Goal: Transaction & Acquisition: Purchase product/service

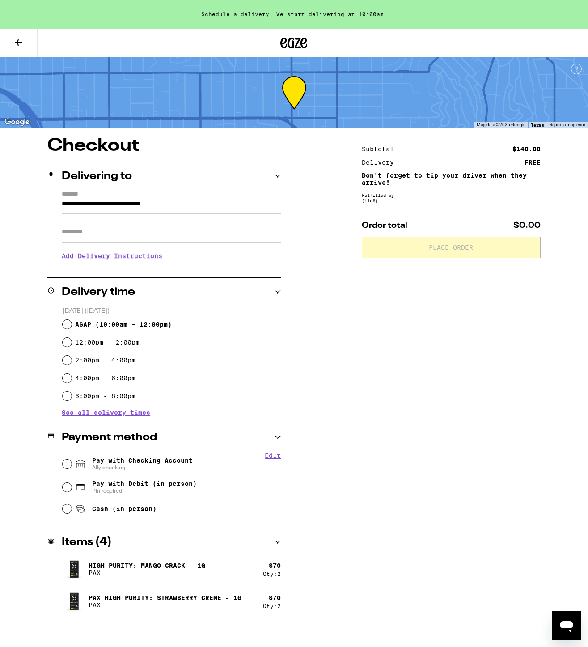
click at [445, 366] on div "Subtotal $140.00 Delivery FREE Don't forget to tip your driver when they arrive…" at bounding box center [451, 379] width 179 height 485
click at [68, 342] on input "12:00pm - 2:00pm" at bounding box center [67, 342] width 9 height 9
radio input "true"
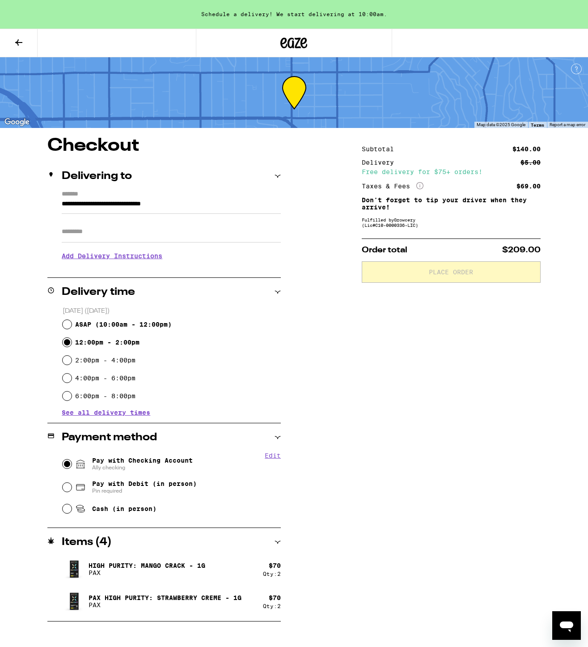
click at [67, 465] on input "Pay with Checking Account Ally checking" at bounding box center [67, 464] width 9 height 9
radio input "true"
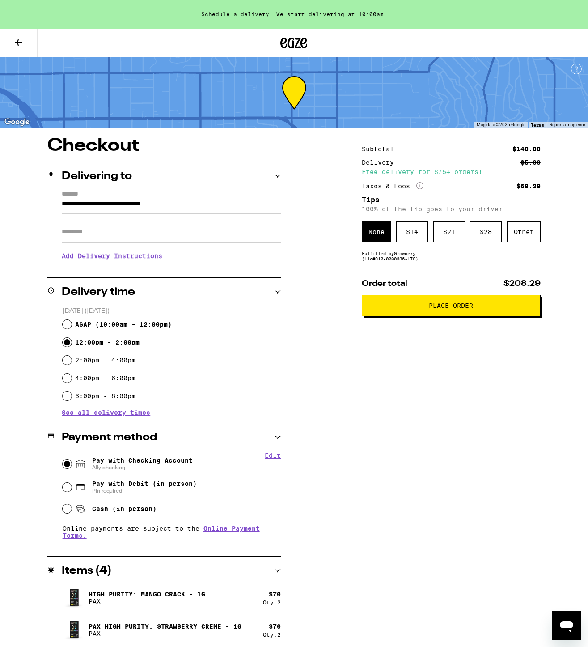
click at [18, 39] on icon at bounding box center [18, 42] width 11 height 11
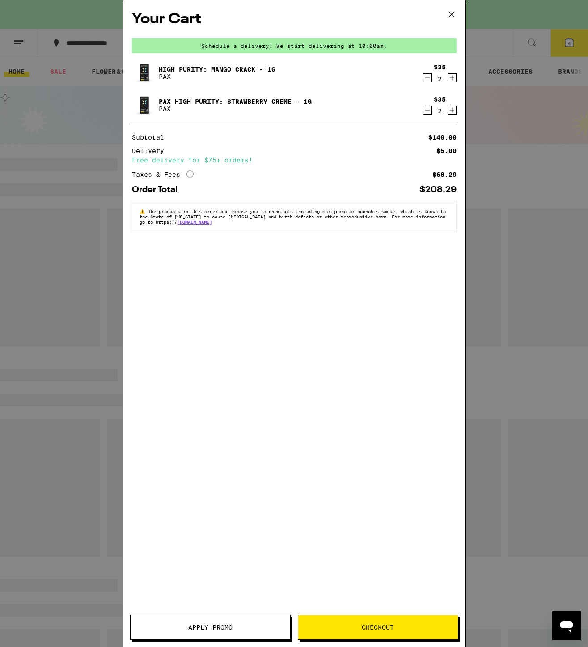
click at [452, 12] on icon at bounding box center [451, 14] width 13 height 13
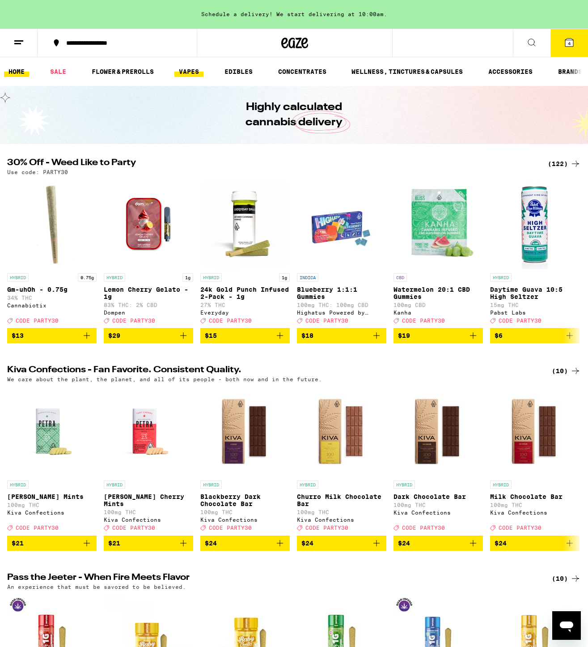
click at [193, 72] on link "VAPES" at bounding box center [189, 71] width 29 height 11
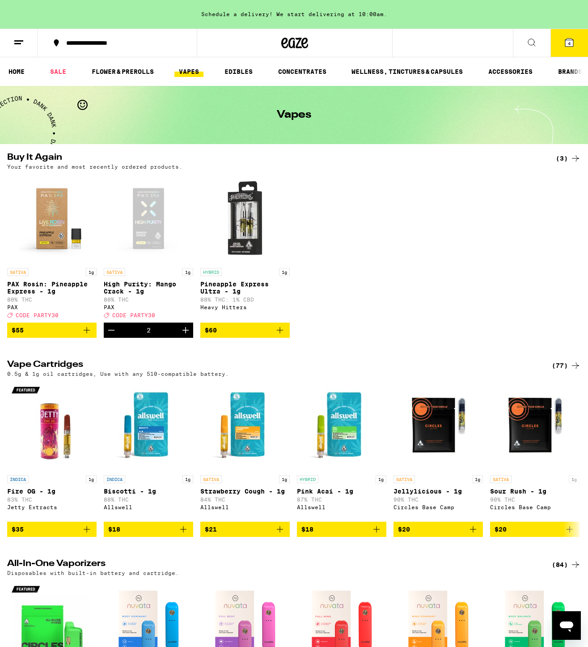
click at [535, 41] on icon at bounding box center [532, 42] width 11 height 11
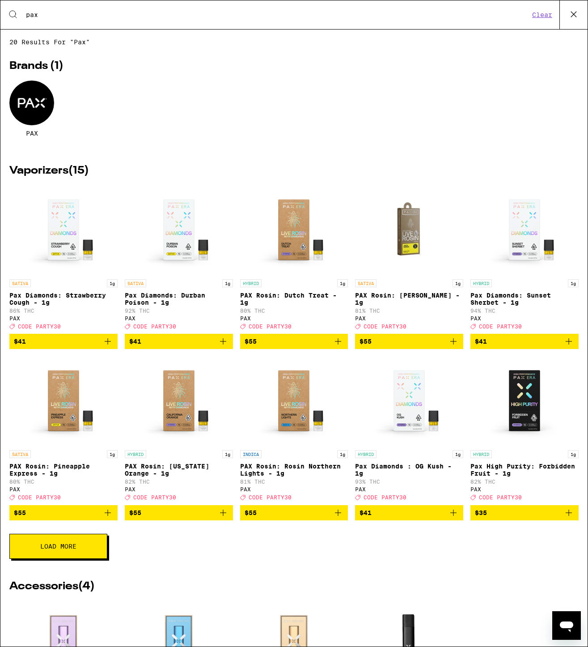
type input "pax"
click at [30, 114] on div at bounding box center [31, 103] width 45 height 45
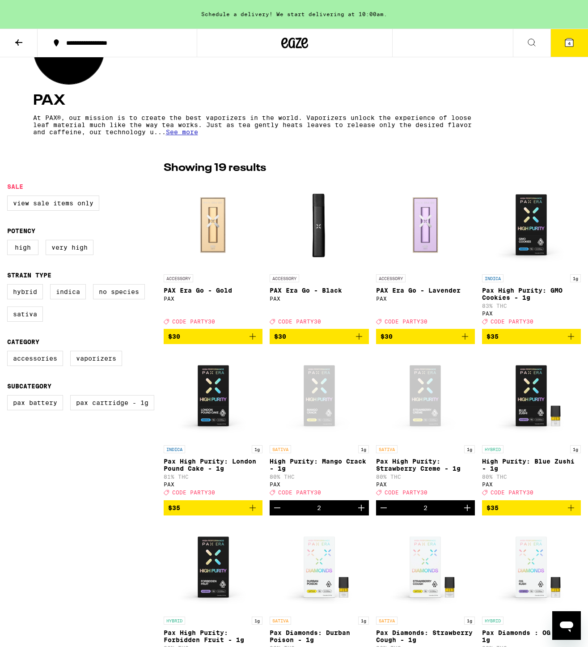
scroll to position [136, 0]
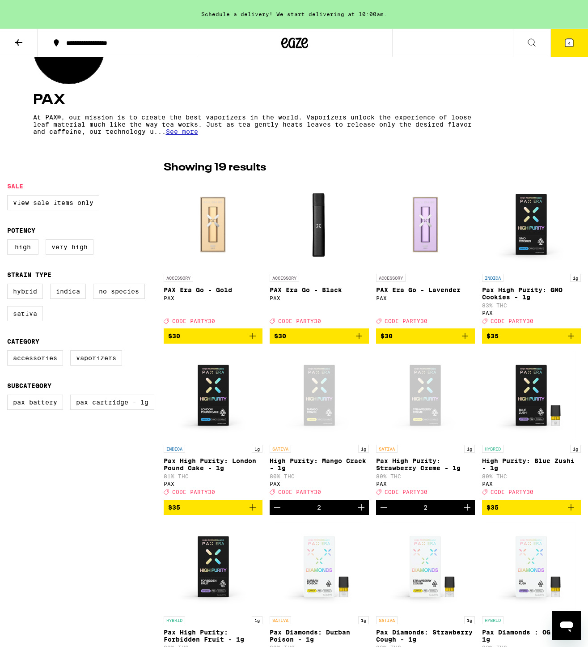
click at [20, 321] on label "Sativa" at bounding box center [25, 313] width 36 height 15
click at [9, 286] on input "Sativa" at bounding box center [9, 285] width 0 height 0
checkbox input "true"
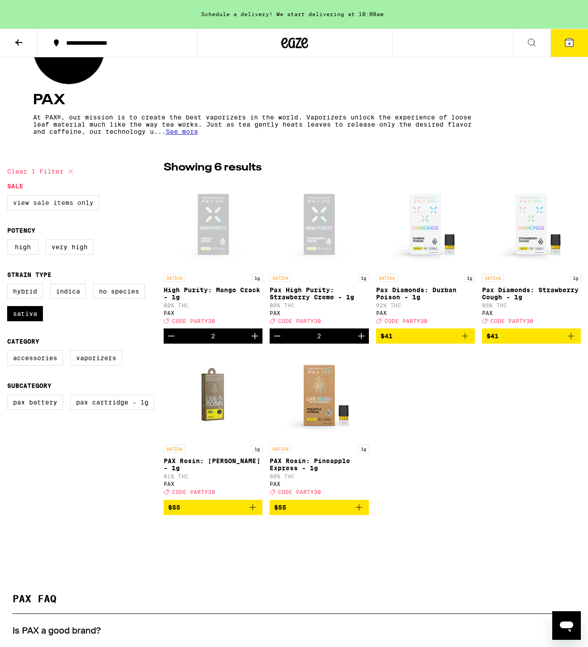
click at [43, 201] on label "View Sale Items Only" at bounding box center [53, 202] width 92 height 15
click at [9, 197] on input "View Sale Items Only" at bounding box center [9, 196] width 0 height 0
click at [70, 205] on label "View Sale Items Only" at bounding box center [53, 202] width 92 height 15
click at [9, 197] on input "View Sale Items Only" at bounding box center [9, 196] width 0 height 0
checkbox input "false"
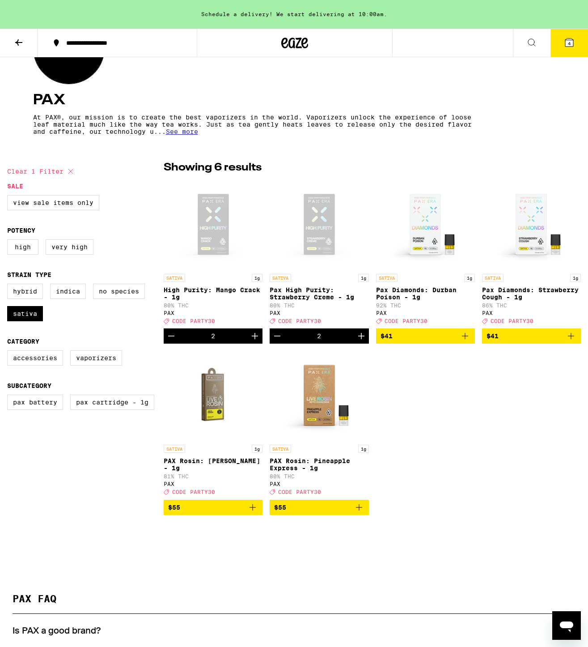
click at [198, 324] on span "CODE PARTY30" at bounding box center [193, 321] width 43 height 6
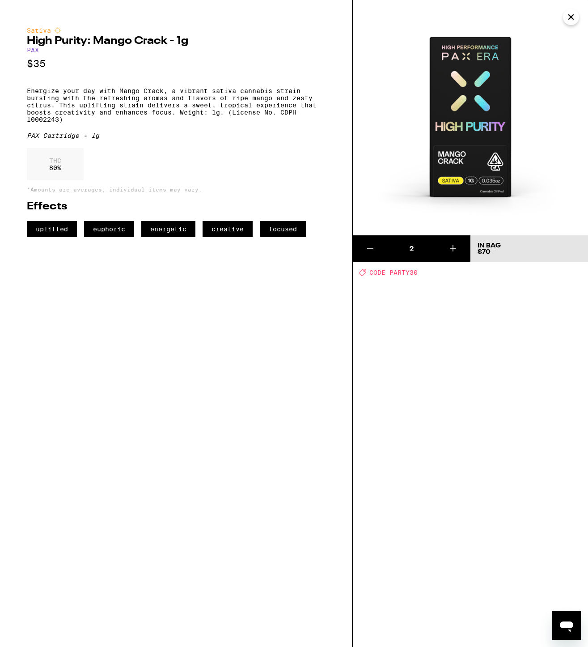
click at [394, 272] on span "CODE PARTY30" at bounding box center [394, 272] width 48 height 7
drag, startPoint x: 419, startPoint y: 273, endPoint x: 391, endPoint y: 275, distance: 28.7
click at [391, 275] on div "Deal Created with Sketch. CODE PARTY30" at bounding box center [473, 273] width 229 height 8
copy span "PARTY30"
click at [571, 17] on icon "Close" at bounding box center [571, 17] width 4 height 4
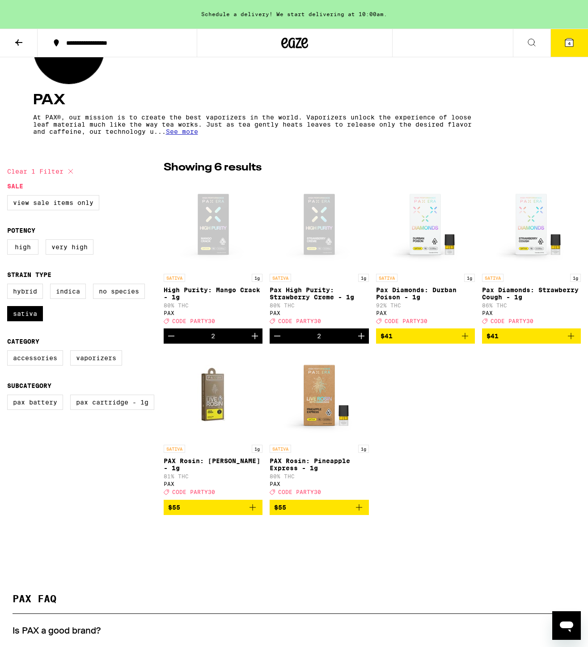
click at [569, 46] on span "4" at bounding box center [569, 43] width 3 height 5
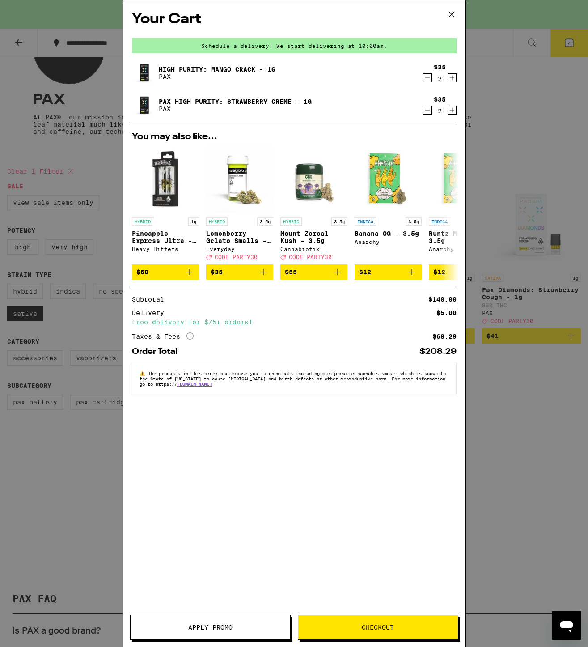
click at [452, 13] on icon at bounding box center [451, 14] width 5 height 5
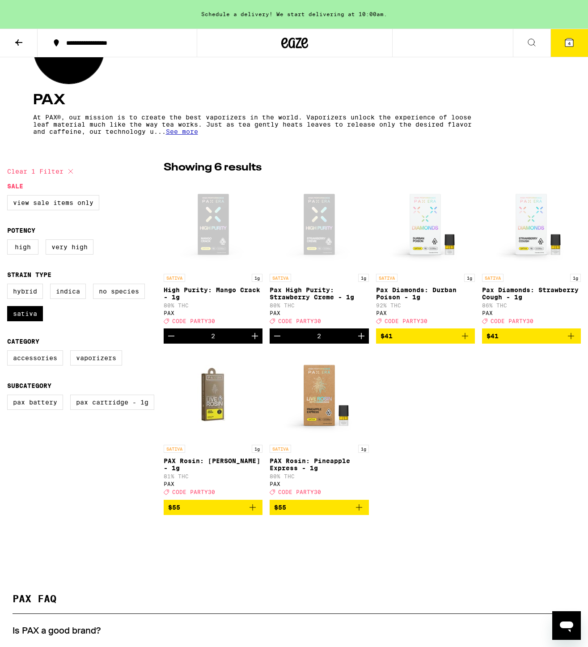
click at [567, 41] on icon at bounding box center [570, 42] width 8 height 8
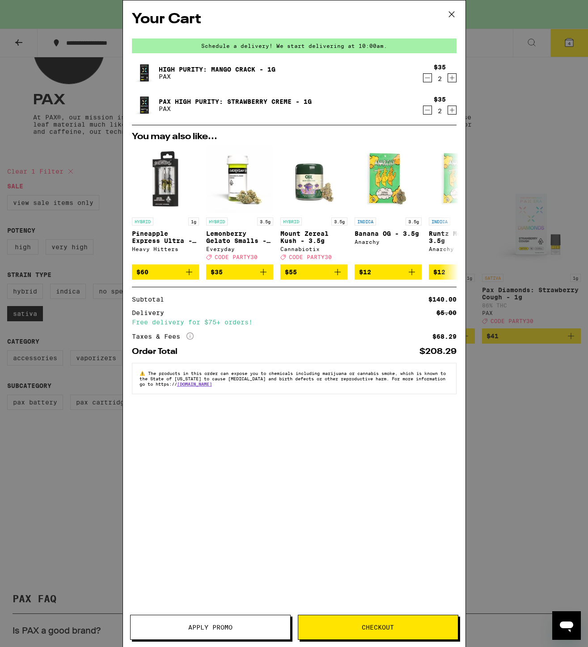
click at [269, 621] on button "Apply Promo" at bounding box center [210, 627] width 161 height 25
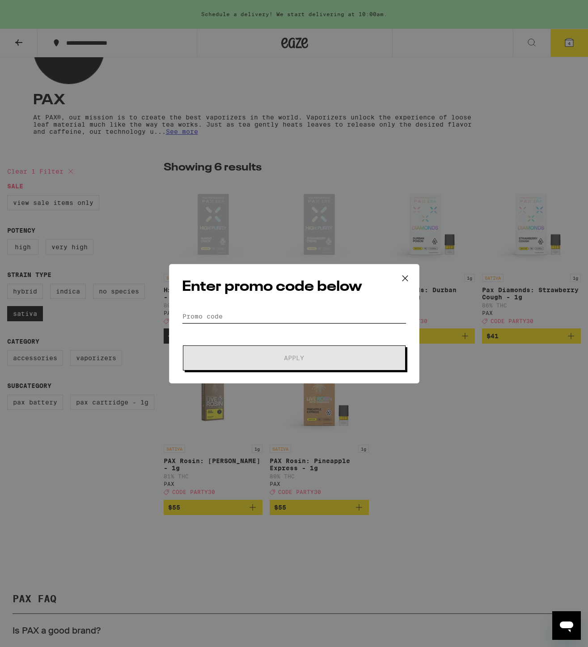
click at [302, 311] on input "Promo Code" at bounding box center [294, 316] width 225 height 13
paste input "PARTY30"
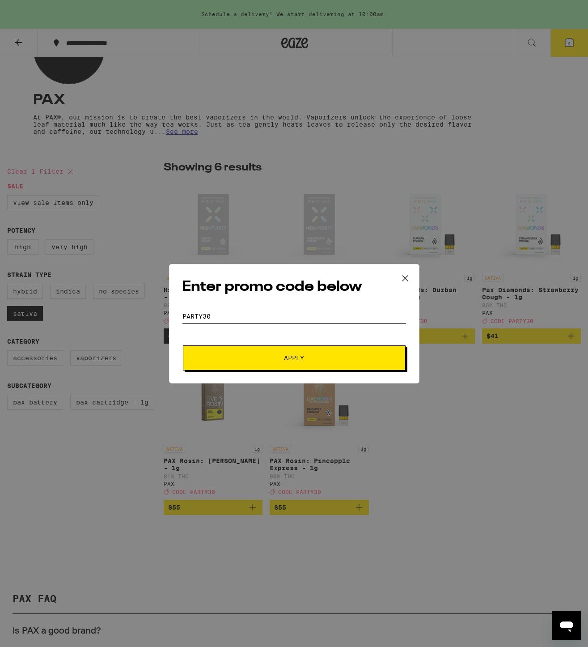
type input "PARTY30"
click at [294, 358] on span "Apply" at bounding box center [294, 358] width 20 height 6
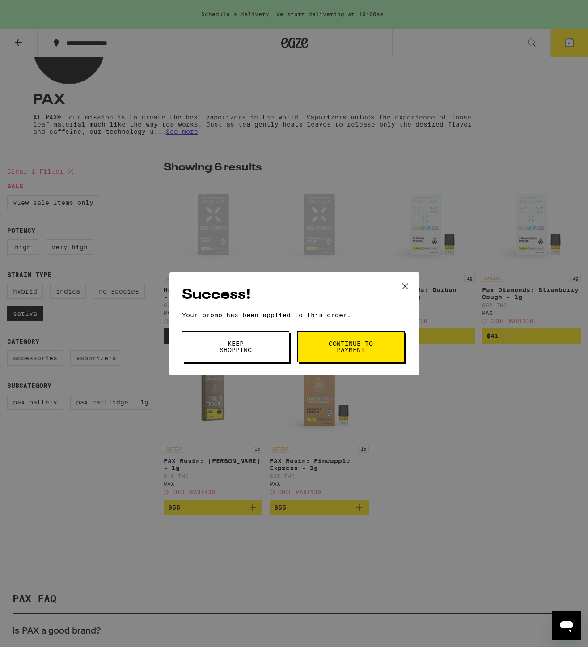
click at [367, 344] on span "Continue to payment" at bounding box center [351, 347] width 46 height 13
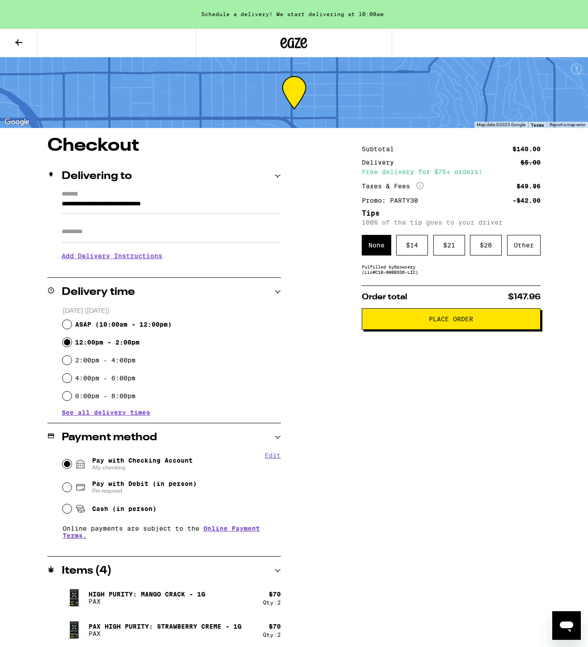
click at [436, 422] on div "Subtotal $140.00 Delivery $5.00 Free delivery for $75+ orders! Taxes & Fees Mor…" at bounding box center [451, 393] width 179 height 513
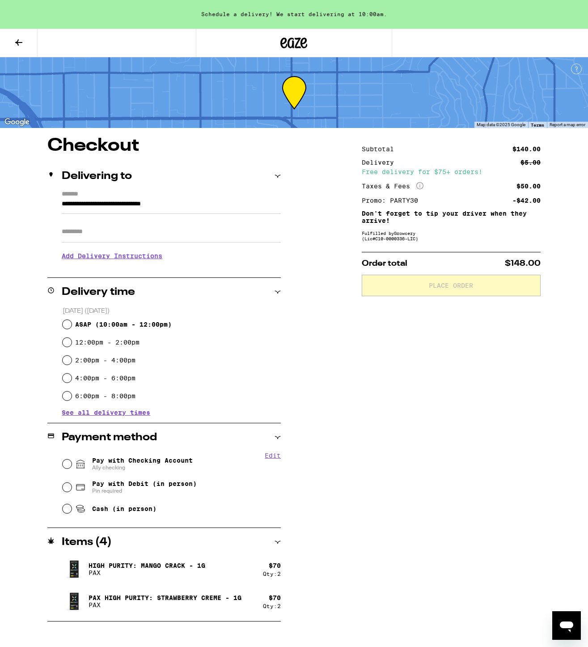
click at [418, 378] on div "Subtotal $140.00 Delivery $5.00 Free delivery for $75+ orders! Taxes & Fees Mor…" at bounding box center [451, 379] width 179 height 485
click at [356, 391] on div "**********" at bounding box center [294, 379] width 588 height 485
click at [350, 350] on div "**********" at bounding box center [294, 379] width 588 height 485
click at [65, 465] on input "Pay with Checking Account Ally checking" at bounding box center [67, 464] width 9 height 9
radio input "true"
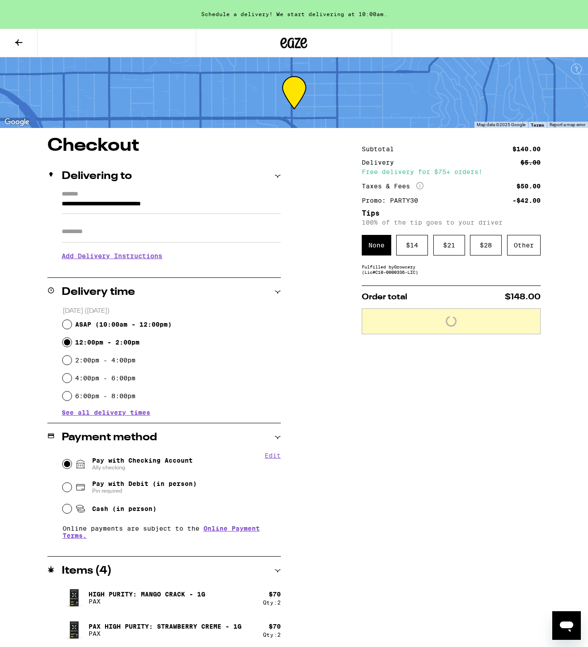
click at [68, 341] on input "12:00pm - 2:00pm" at bounding box center [67, 342] width 9 height 9
radio input "true"
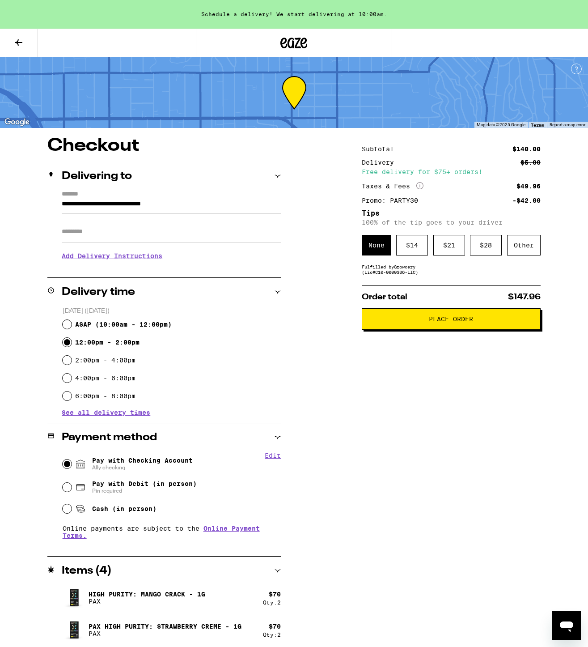
scroll to position [3, 0]
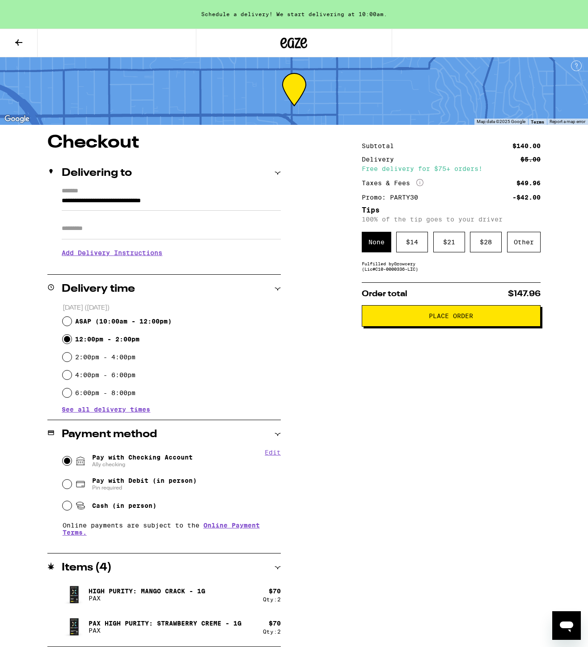
click at [15, 41] on icon at bounding box center [18, 42] width 11 height 11
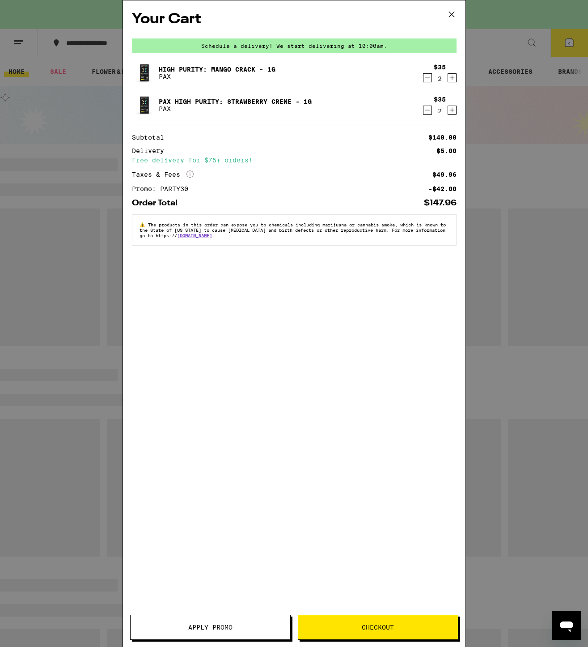
click at [452, 79] on icon "Increment" at bounding box center [452, 77] width 8 height 11
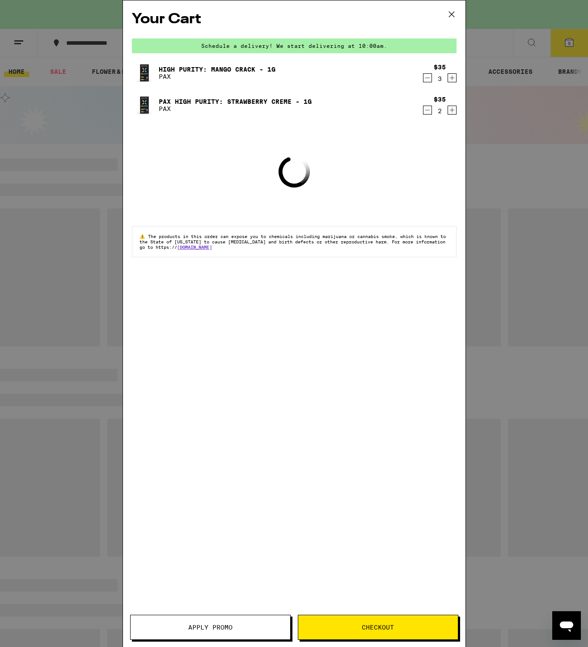
click at [451, 111] on icon "Increment" at bounding box center [452, 110] width 5 height 5
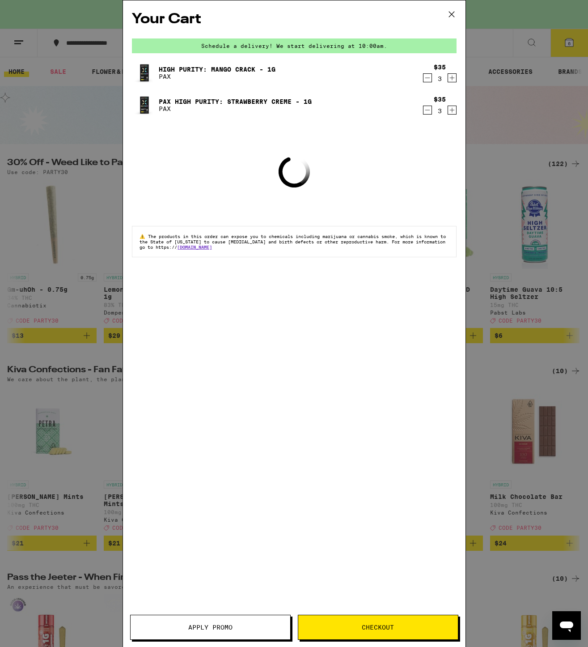
click at [367, 624] on span "Checkout" at bounding box center [378, 627] width 32 height 6
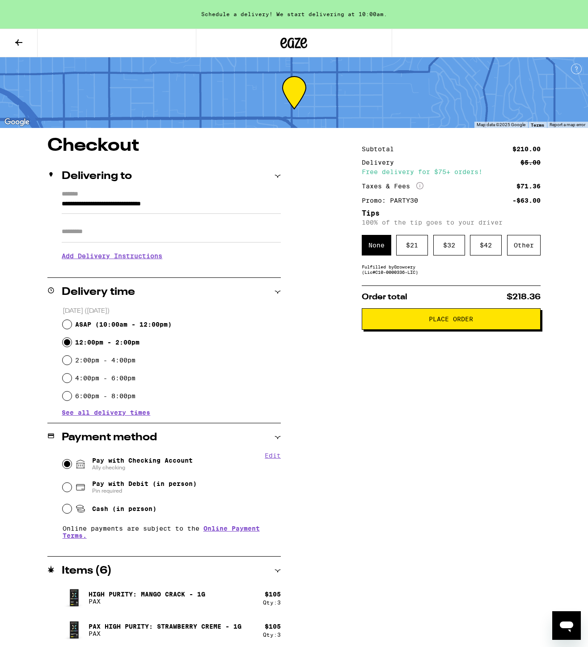
click at [412, 409] on div "Subtotal $210.00 Delivery $5.00 Free delivery for $75+ orders! Taxes & Fees Mor…" at bounding box center [451, 393] width 179 height 513
